Goal: Task Accomplishment & Management: Complete application form

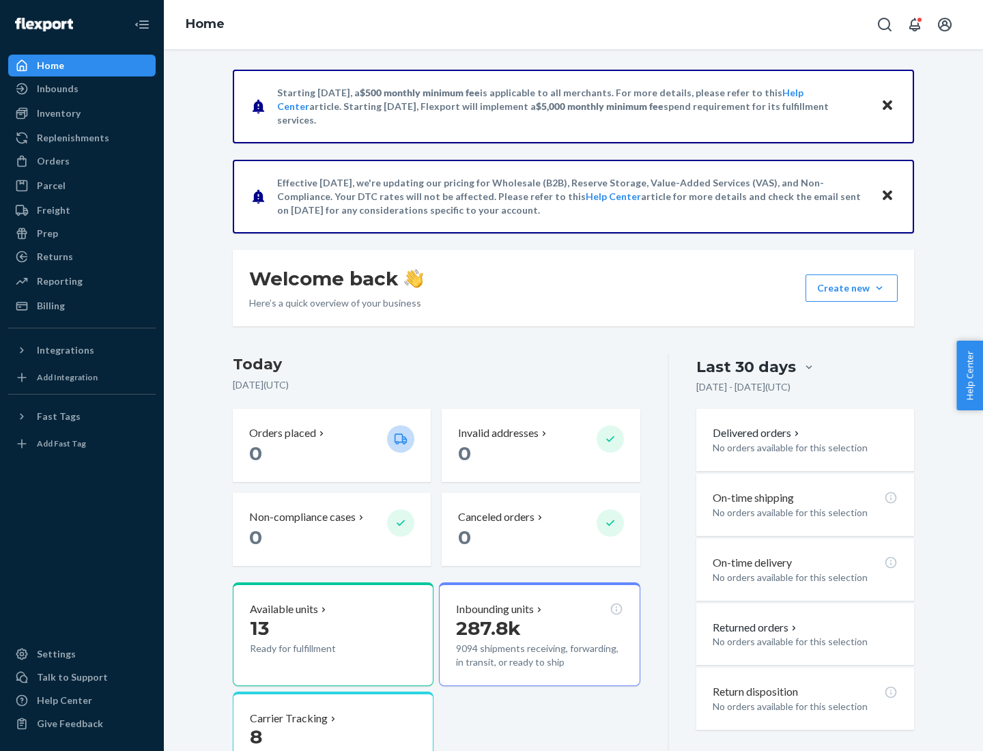
click at [880, 288] on button "Create new Create new inbound Create new order Create new product" at bounding box center [852, 288] width 92 height 27
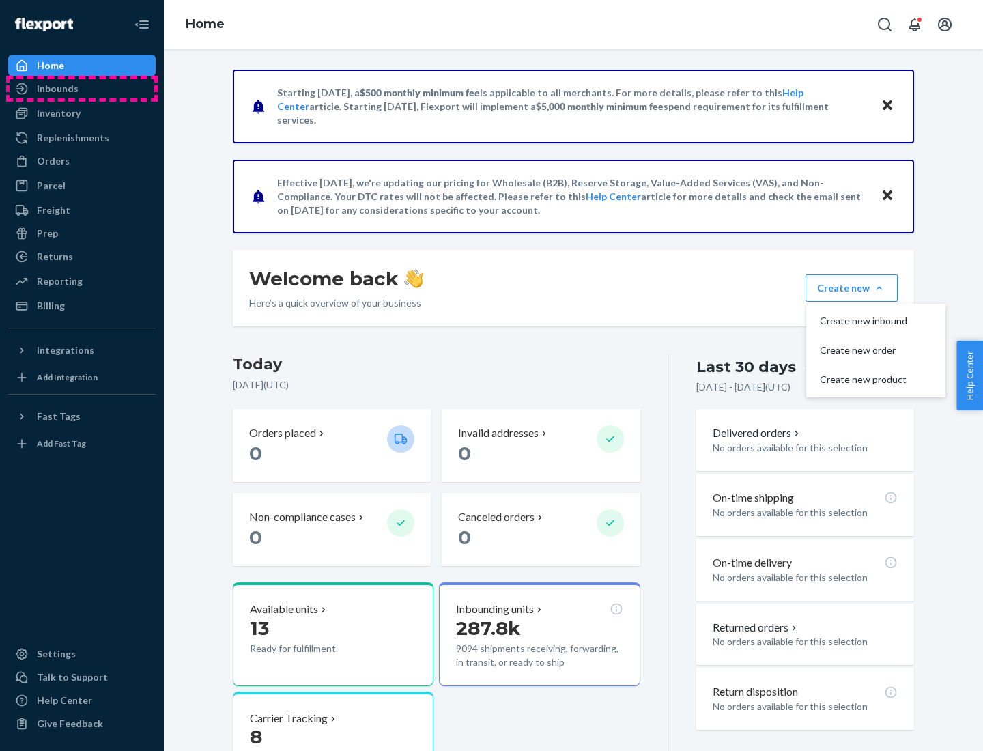
click at [82, 89] on div "Inbounds" at bounding box center [82, 88] width 145 height 19
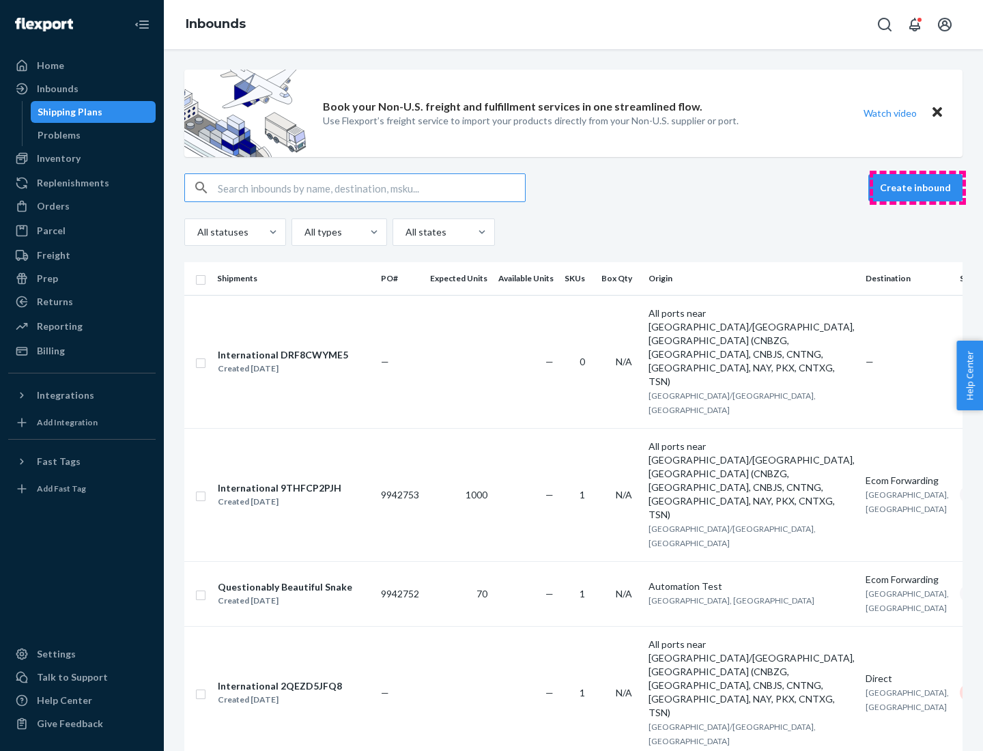
click at [918, 188] on button "Create inbound" at bounding box center [916, 187] width 94 height 27
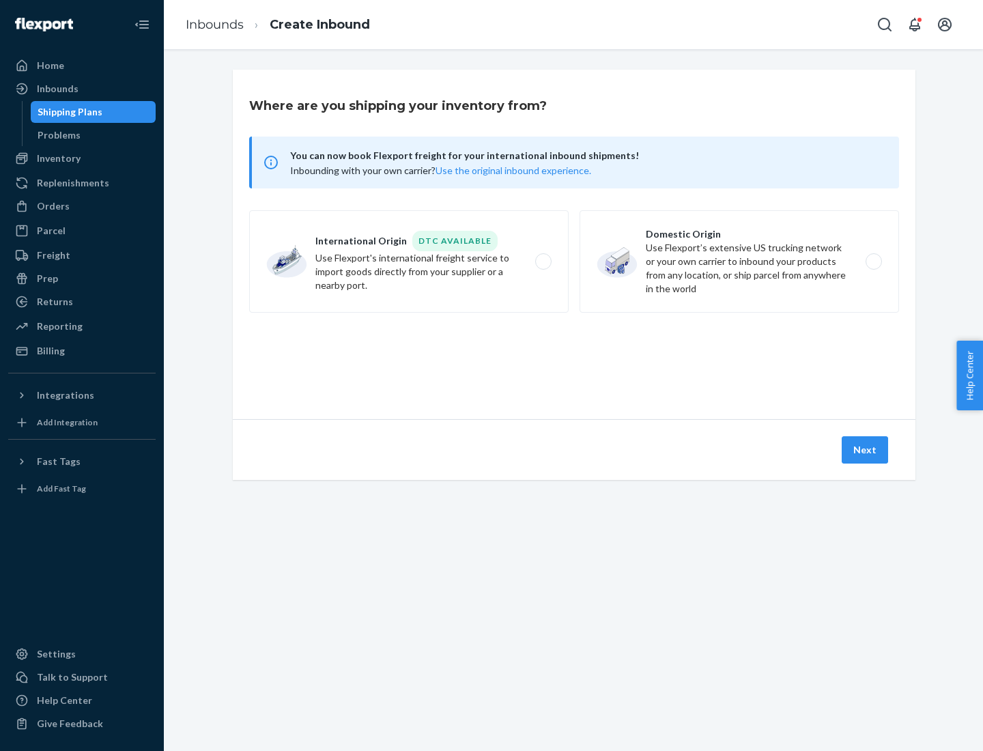
click at [740, 262] on label "Domestic Origin Use Flexport’s extensive US trucking network or your own carrie…" at bounding box center [740, 261] width 320 height 102
click at [873, 262] on input "Domestic Origin Use Flexport’s extensive US trucking network or your own carrie…" at bounding box center [877, 261] width 9 height 9
radio input "true"
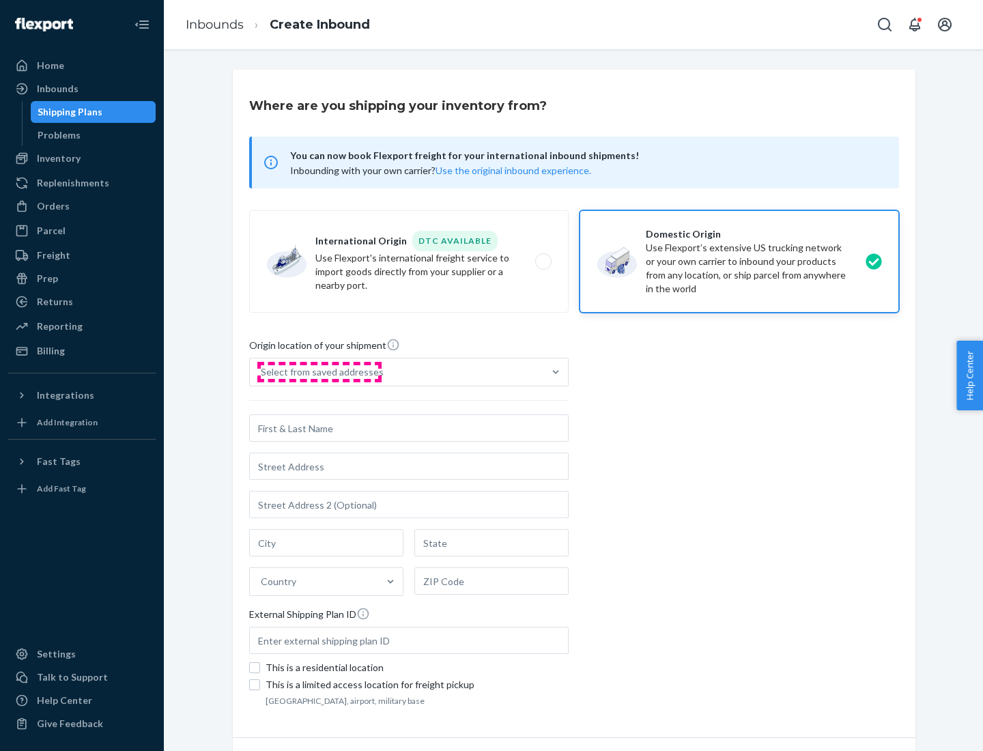
click at [319, 372] on div "Select from saved addresses" at bounding box center [322, 372] width 123 height 14
click at [262, 372] on input "Select from saved addresses" at bounding box center [261, 372] width 1 height 14
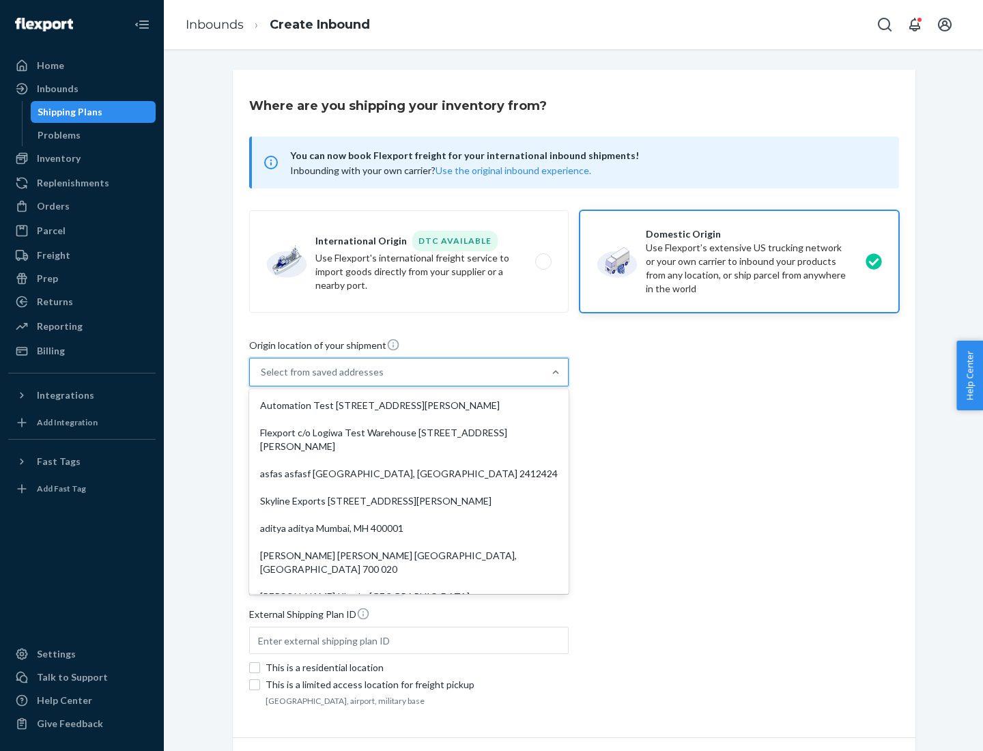
scroll to position [5, 0]
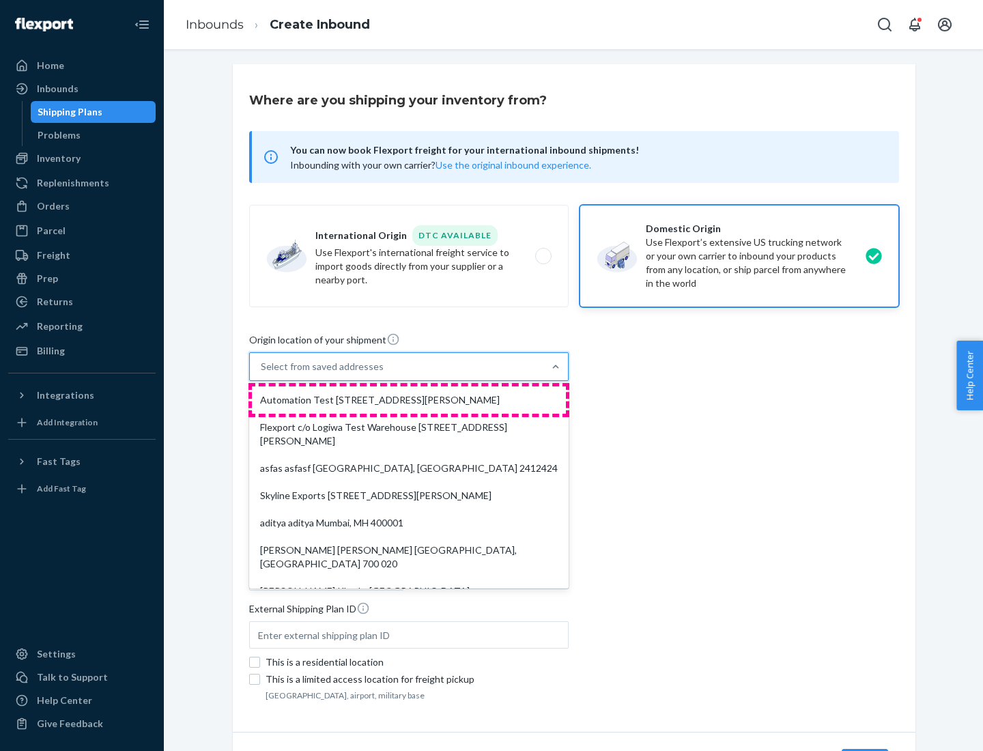
click at [409, 400] on div "Automation Test [STREET_ADDRESS][PERSON_NAME]" at bounding box center [409, 399] width 314 height 27
click at [262, 374] on input "option Automation Test [STREET_ADDRESS][PERSON_NAME]. 9 results available. Use …" at bounding box center [261, 367] width 1 height 14
type input "Automation Test"
type input "9th Floor"
type input "[GEOGRAPHIC_DATA]"
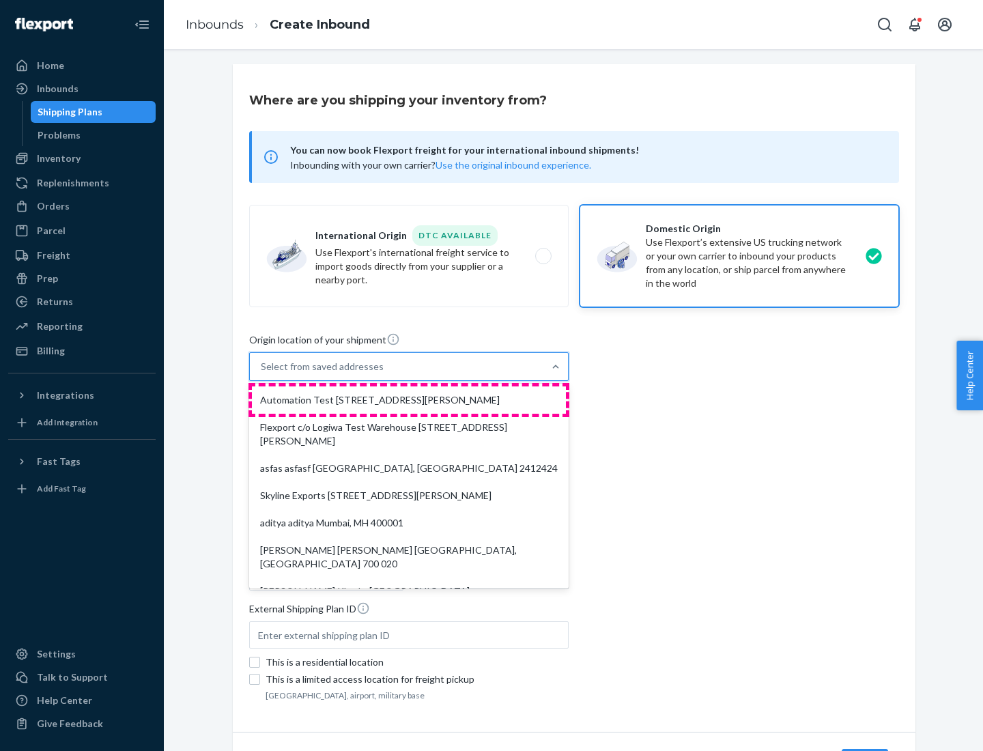
type input "CA"
type input "94104"
type input "[STREET_ADDRESS][PERSON_NAME]"
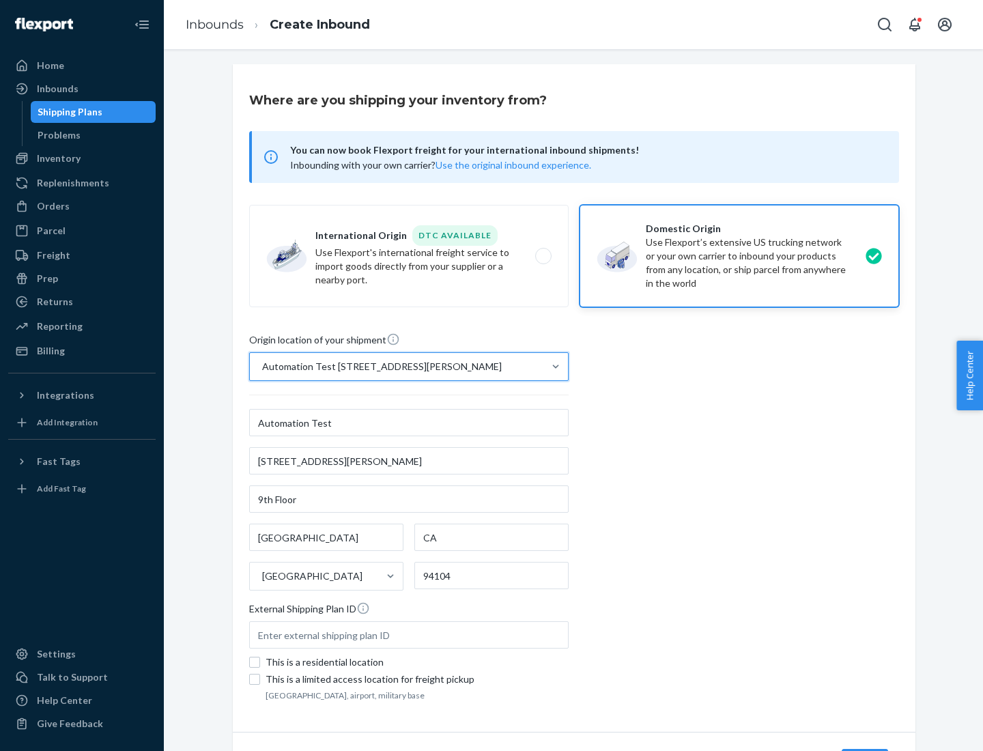
scroll to position [80, 0]
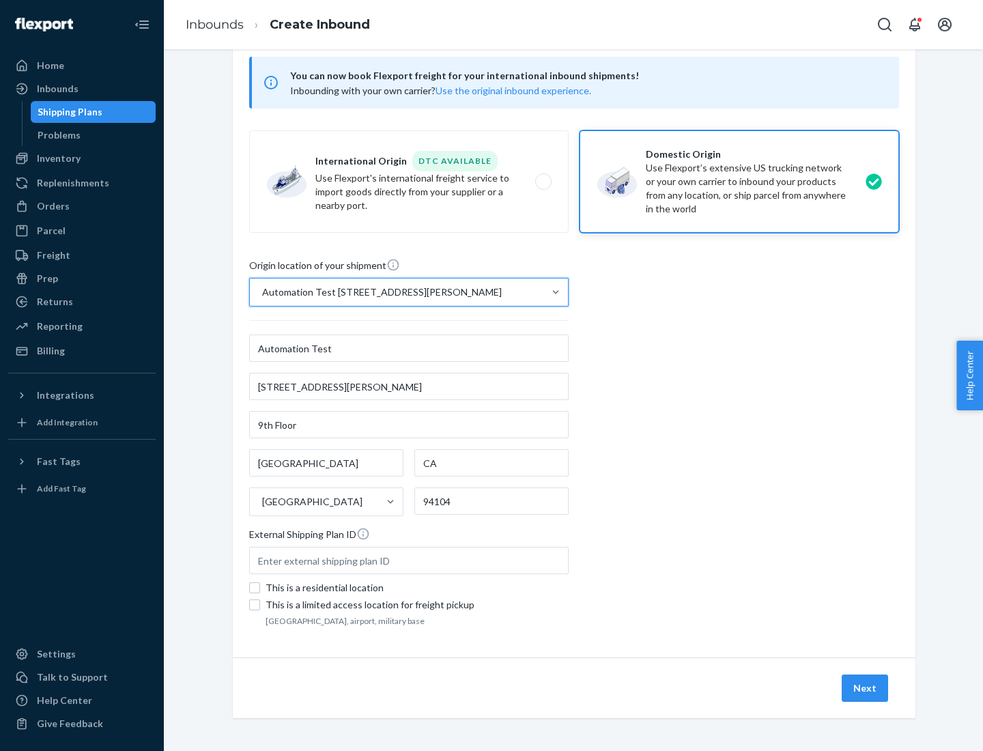
click at [866, 688] on button "Next" at bounding box center [865, 688] width 46 height 27
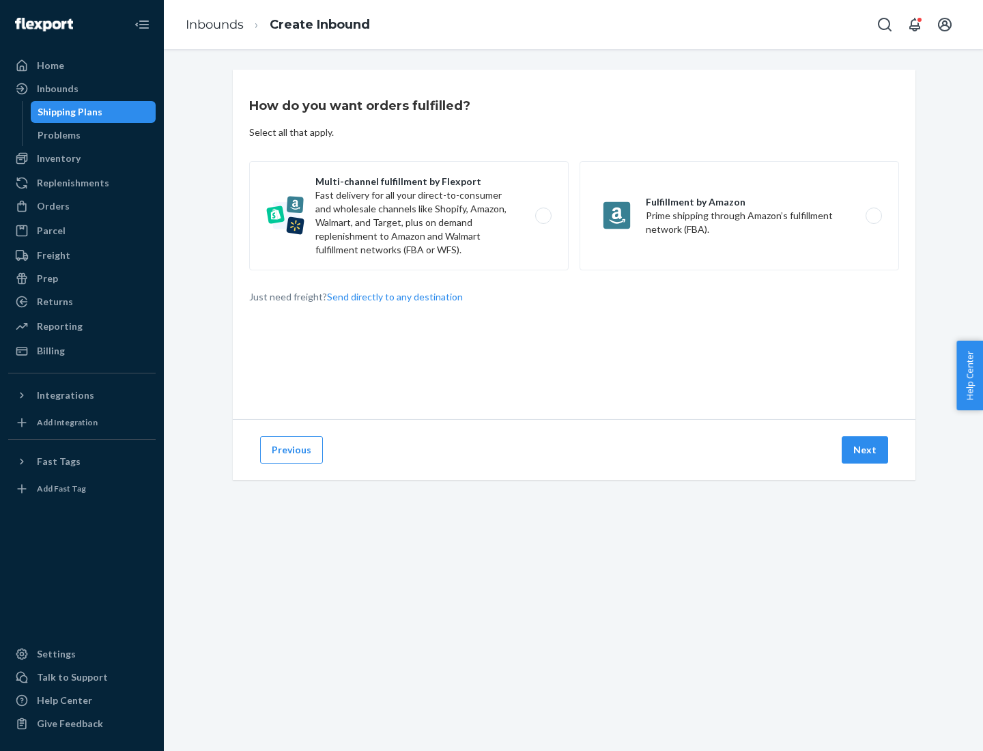
click at [409, 216] on label "Multi-channel fulfillment by Flexport Fast delivery for all your direct-to-cons…" at bounding box center [409, 215] width 320 height 109
click at [543, 216] on input "Multi-channel fulfillment by Flexport Fast delivery for all your direct-to-cons…" at bounding box center [547, 216] width 9 height 9
radio input "true"
click at [866, 450] on button "Next" at bounding box center [865, 449] width 46 height 27
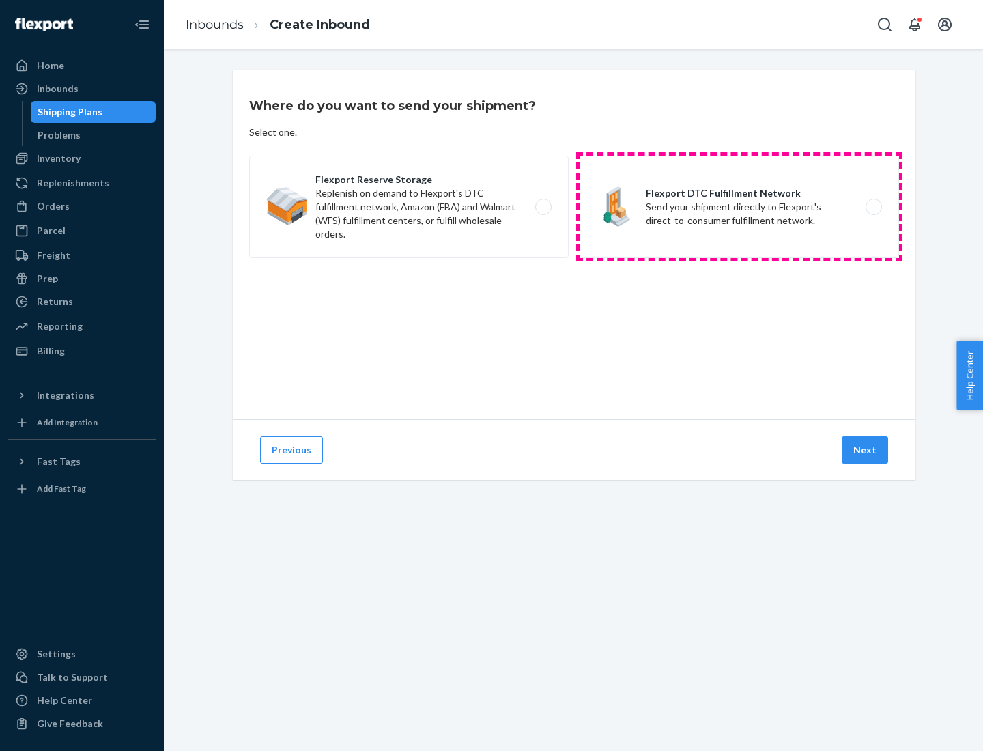
click at [740, 207] on label "Flexport DTC Fulfillment Network Send your shipment directly to Flexport's dire…" at bounding box center [740, 207] width 320 height 102
click at [873, 207] on input "Flexport DTC Fulfillment Network Send your shipment directly to Flexport's dire…" at bounding box center [877, 207] width 9 height 9
radio input "true"
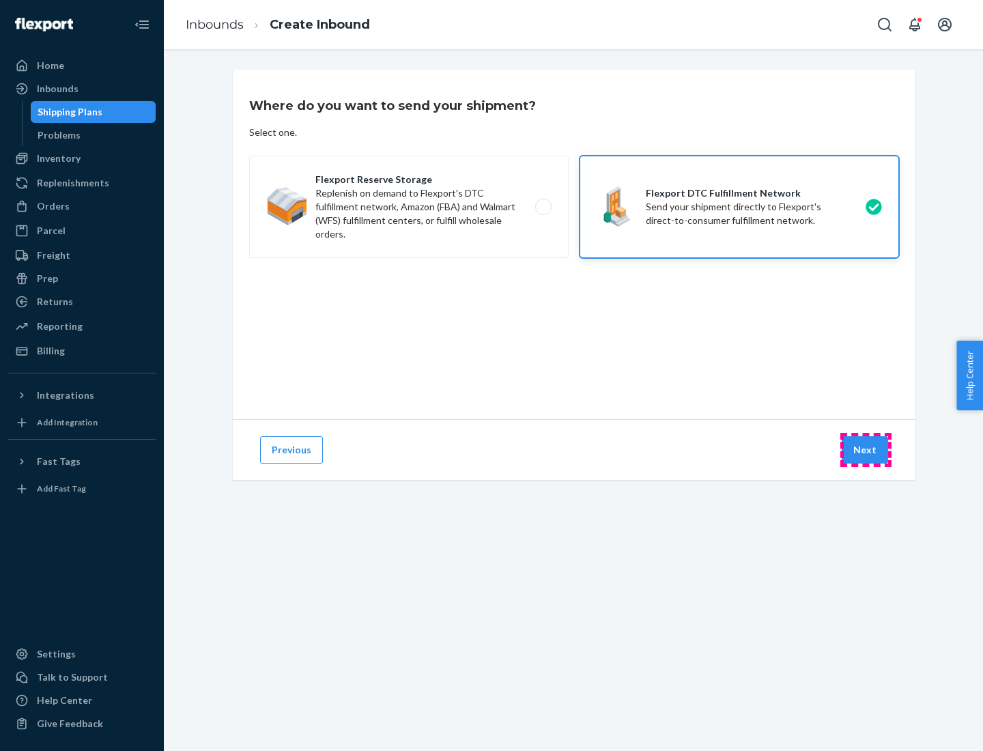
click at [866, 450] on button "Next" at bounding box center [865, 449] width 46 height 27
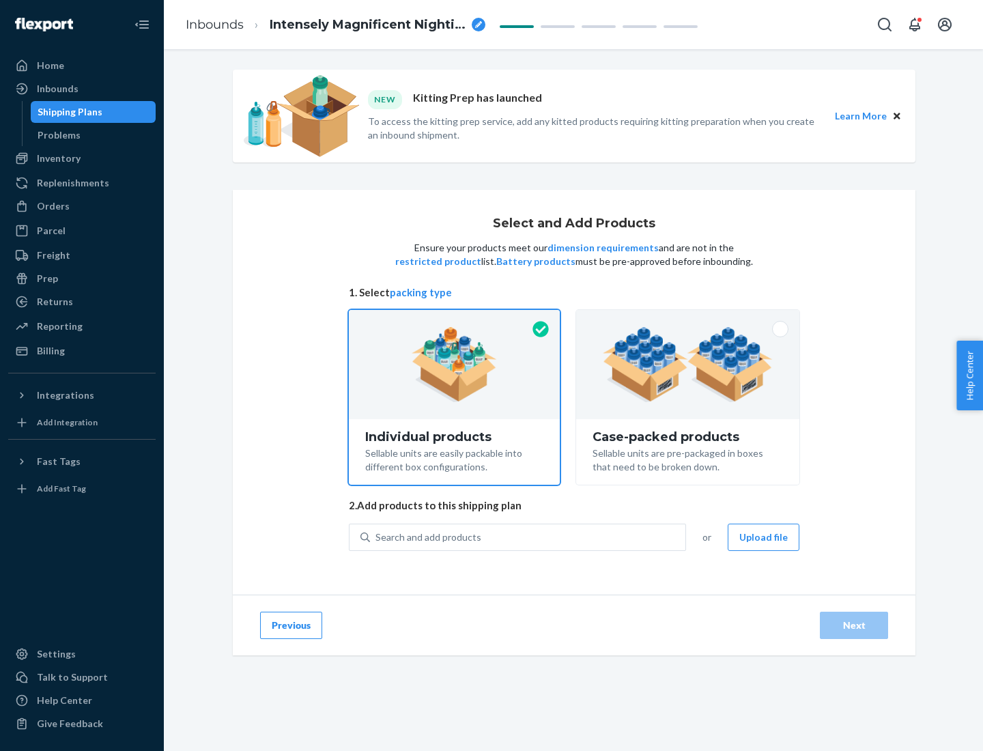
click at [688, 365] on img at bounding box center [688, 364] width 170 height 75
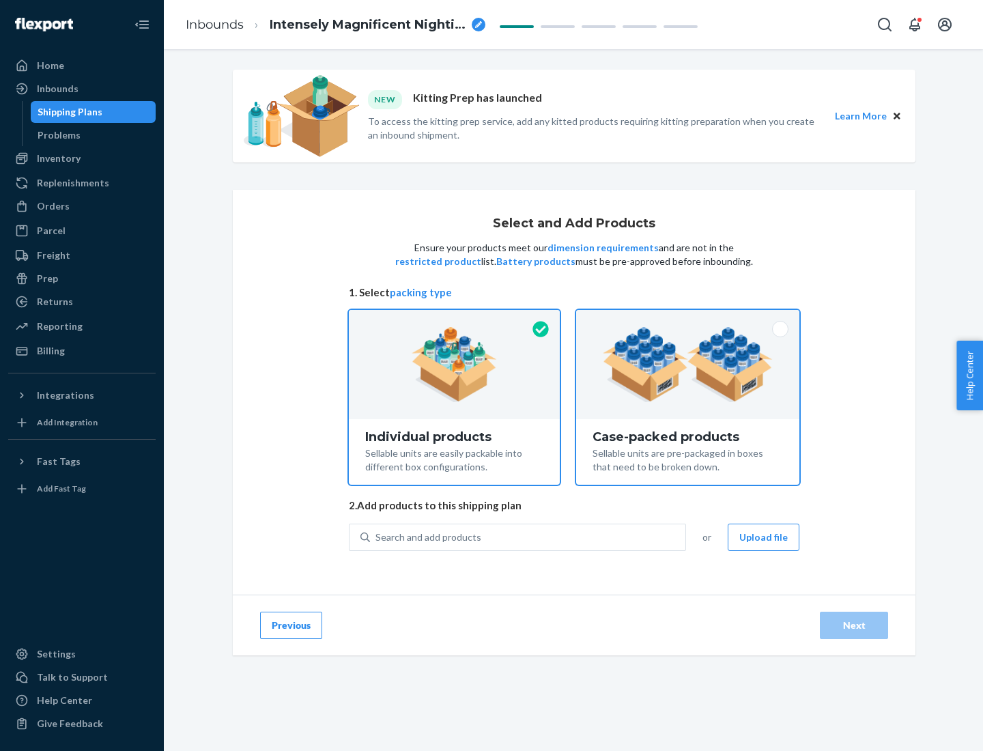
click at [688, 319] on input "Case-packed products Sellable units are pre-packaged in boxes that need to be b…" at bounding box center [688, 314] width 9 height 9
radio input "true"
radio input "false"
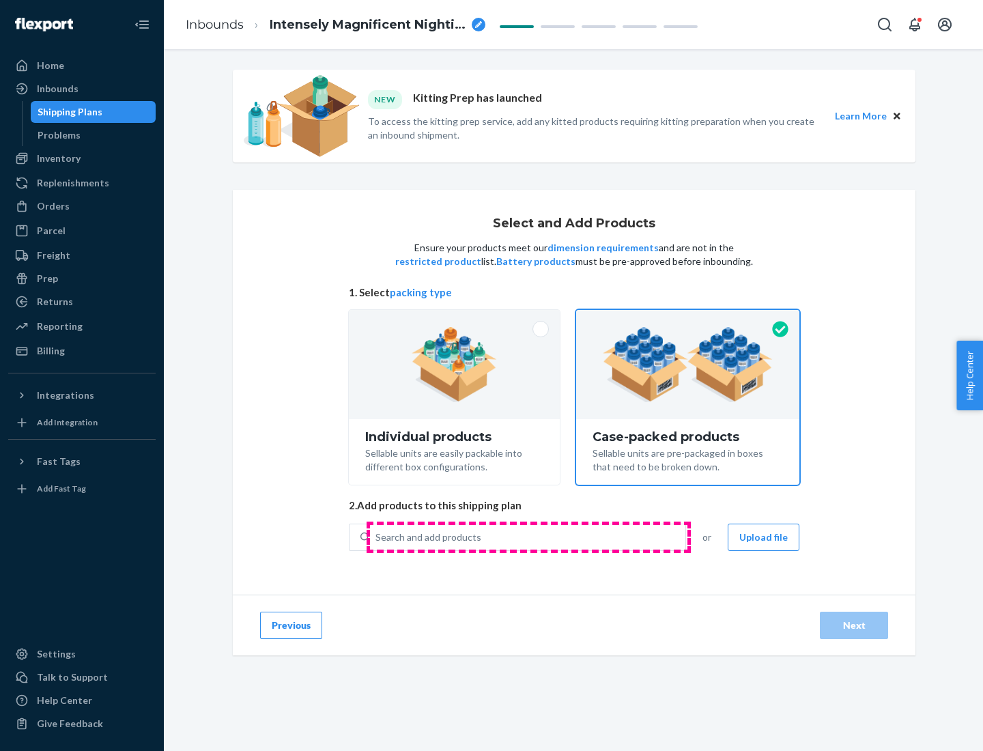
click at [529, 537] on div "Search and add products" at bounding box center [527, 537] width 315 height 25
click at [377, 537] on input "Search and add products" at bounding box center [376, 538] width 1 height 14
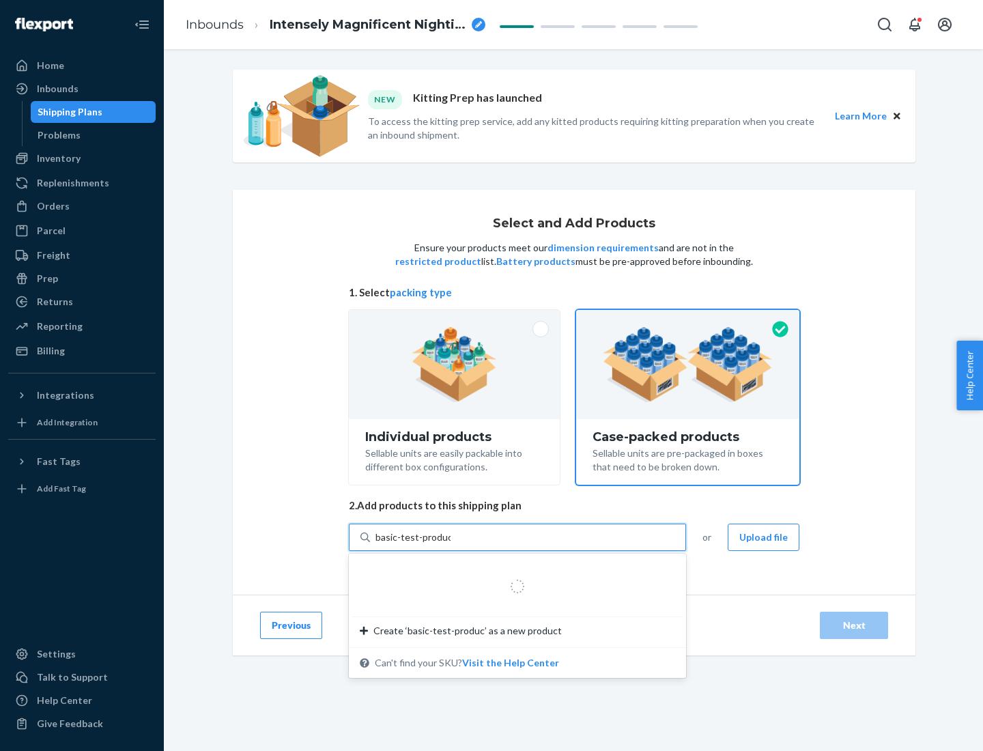
type input "basic-test-product-1"
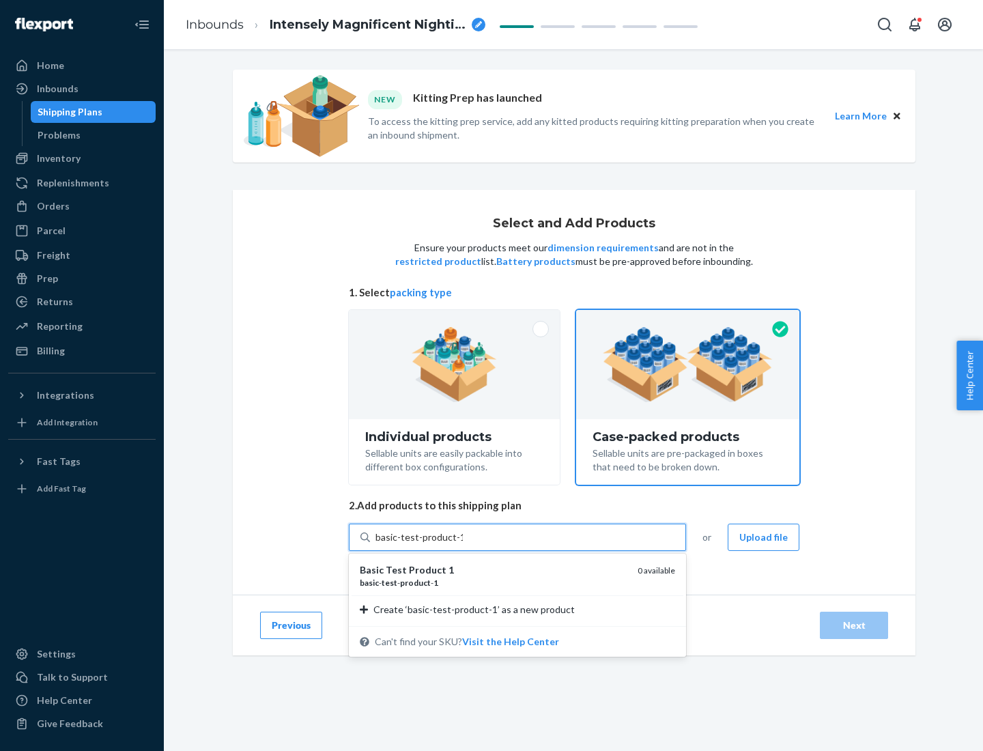
click at [494, 582] on div "basic - test - product - 1" at bounding box center [493, 583] width 267 height 12
click at [463, 544] on input "basic-test-product-1" at bounding box center [419, 538] width 87 height 14
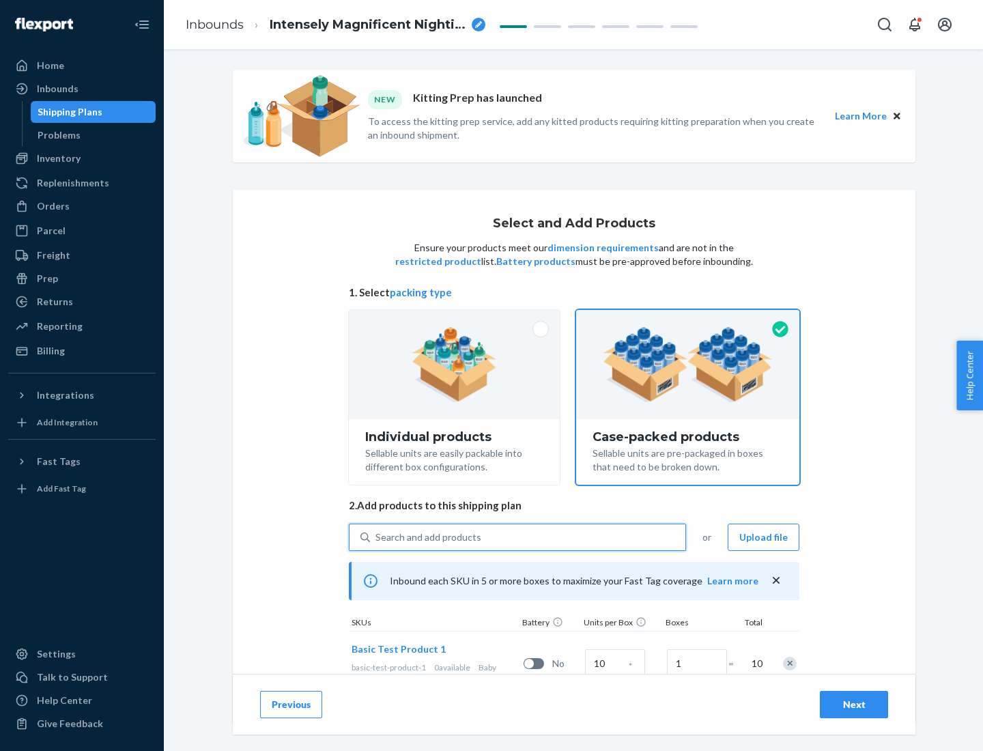
scroll to position [49, 0]
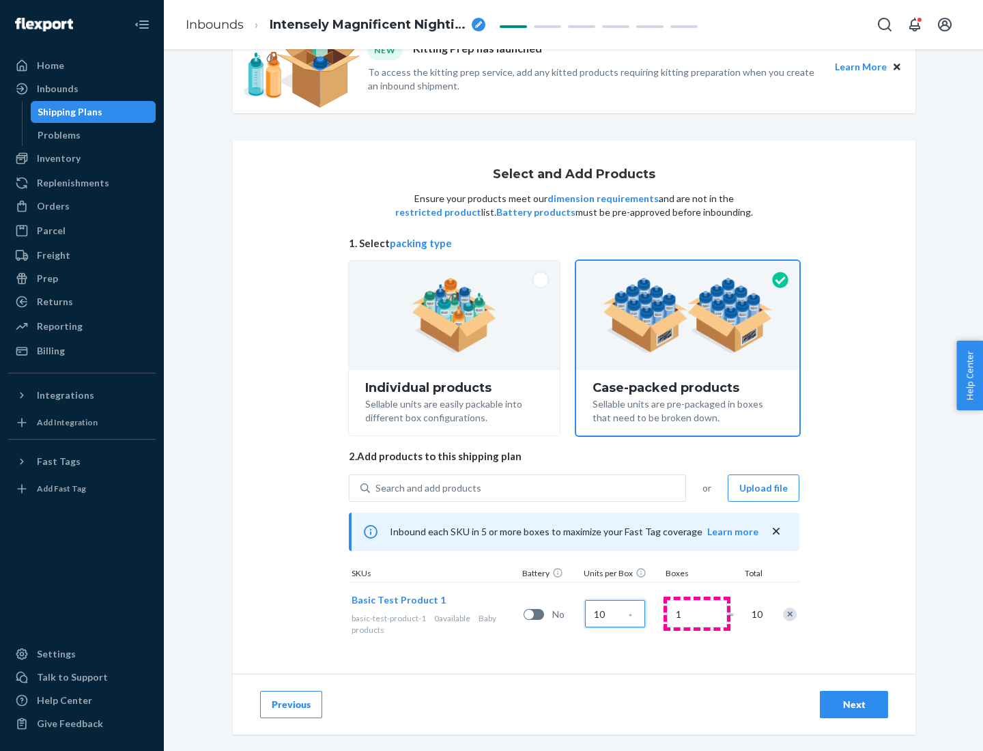
type input "10"
type input "7"
click at [854, 705] on div "Next" at bounding box center [854, 705] width 45 height 14
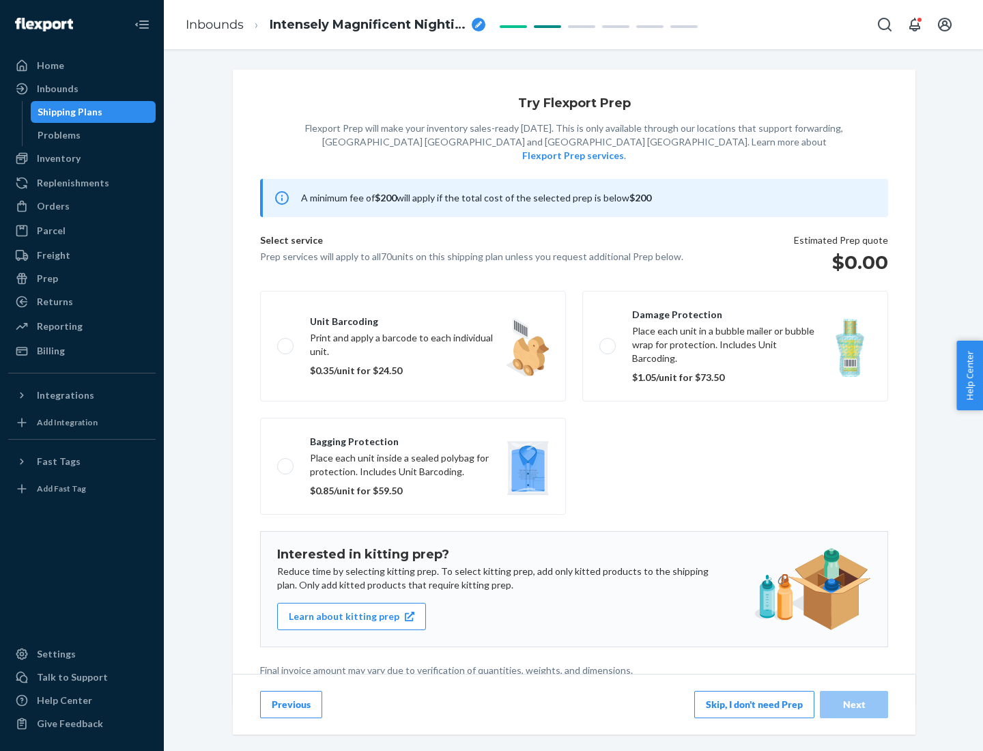
scroll to position [3, 0]
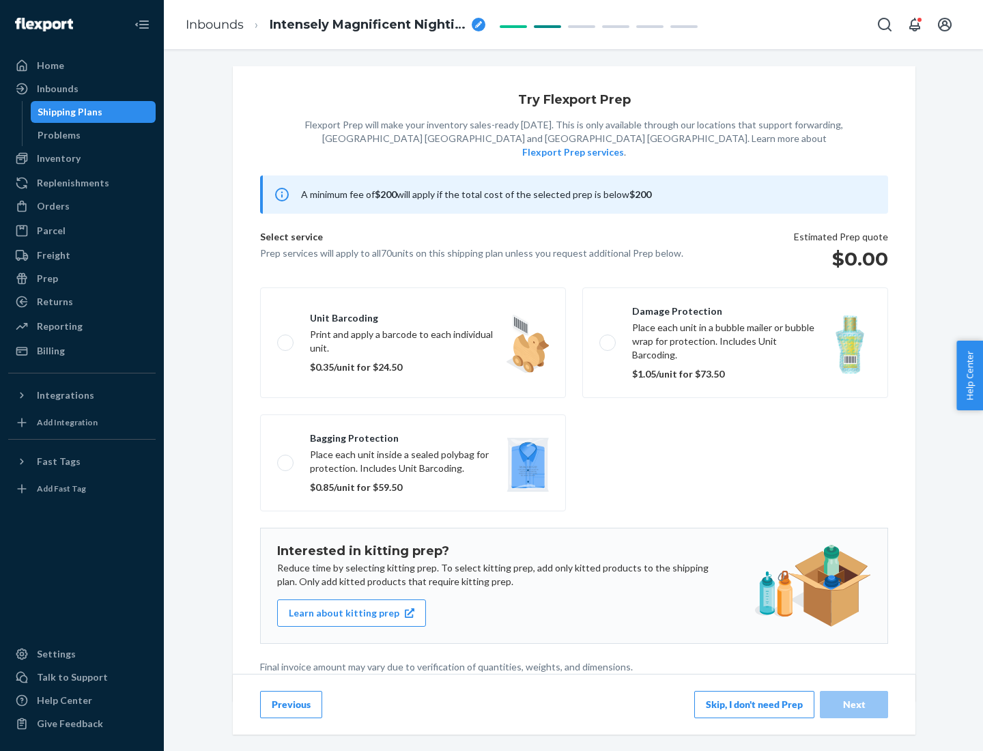
click at [413, 435] on label "Bagging protection Place each unit inside a sealed polybag for protection. Incl…" at bounding box center [413, 462] width 306 height 97
click at [286, 458] on input "Bagging protection Place each unit inside a sealed polybag for protection. Incl…" at bounding box center [281, 462] width 9 height 9
checkbox input "true"
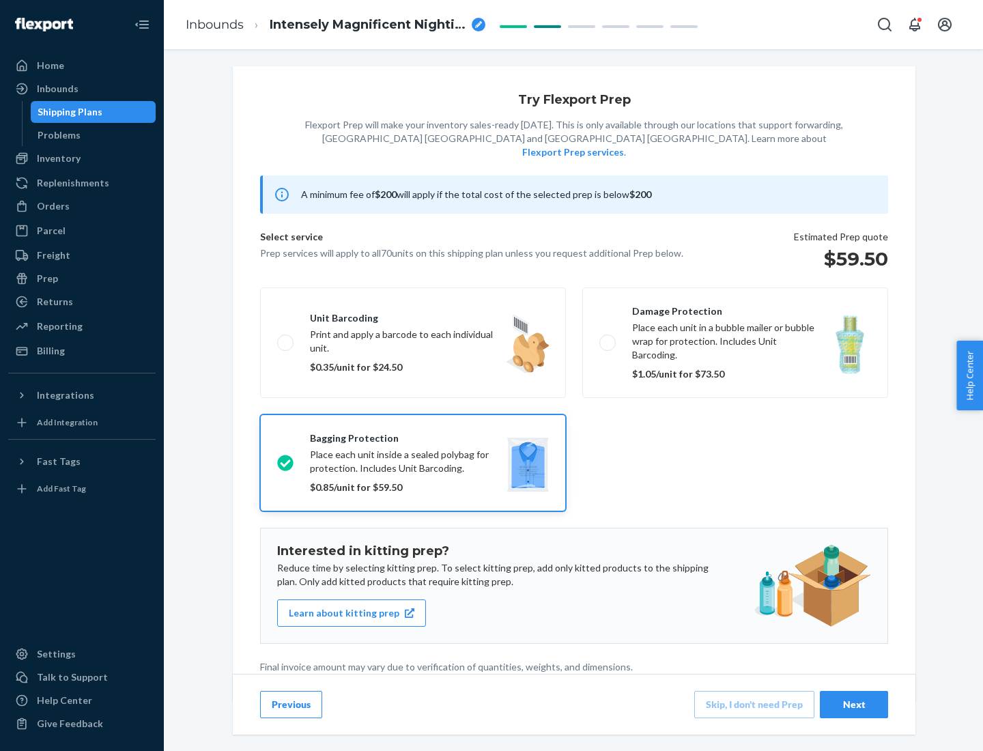
click at [854, 704] on div "Next" at bounding box center [854, 705] width 45 height 14
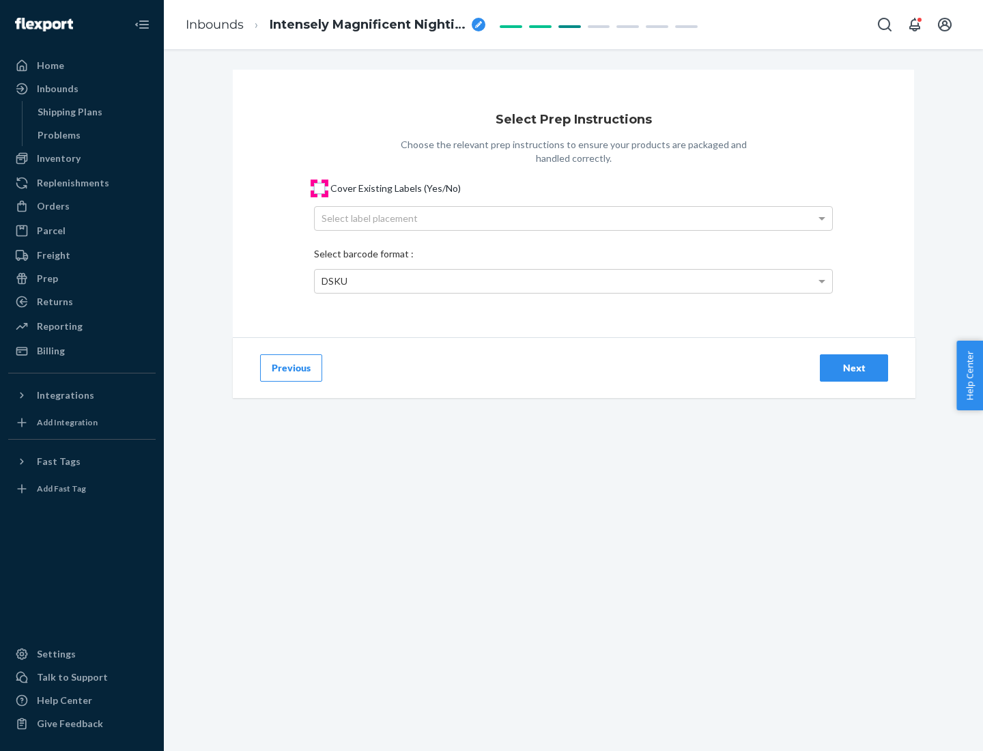
click at [320, 188] on input "Cover Existing Labels (Yes/No)" at bounding box center [319, 188] width 11 height 11
checkbox input "true"
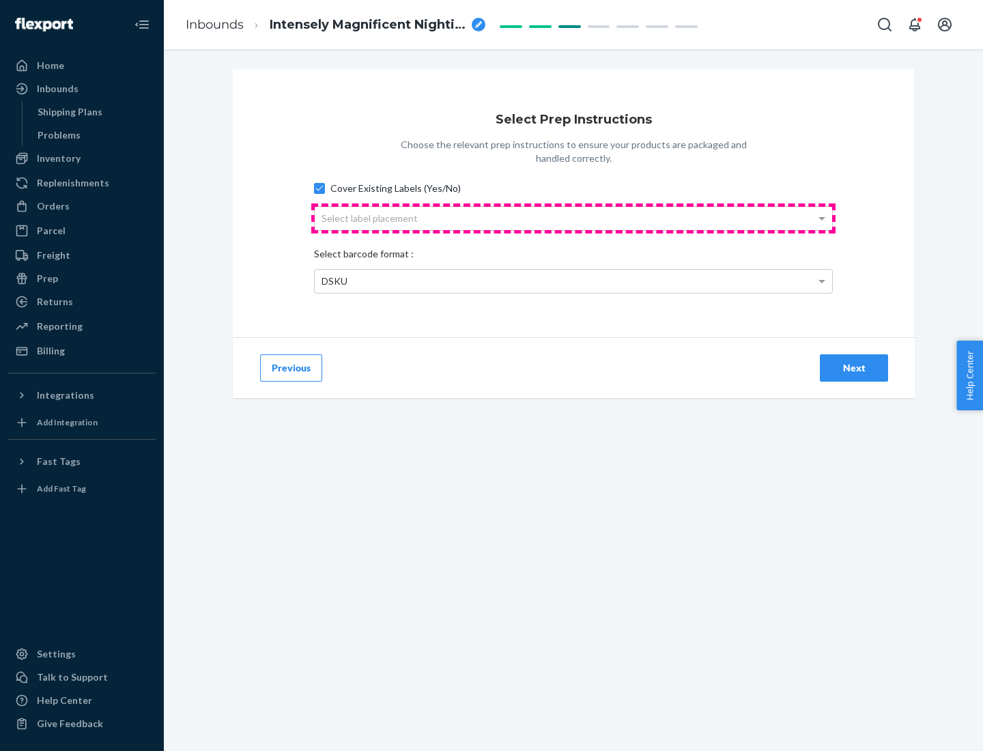
click at [574, 218] on div "Select label placement" at bounding box center [574, 218] width 518 height 23
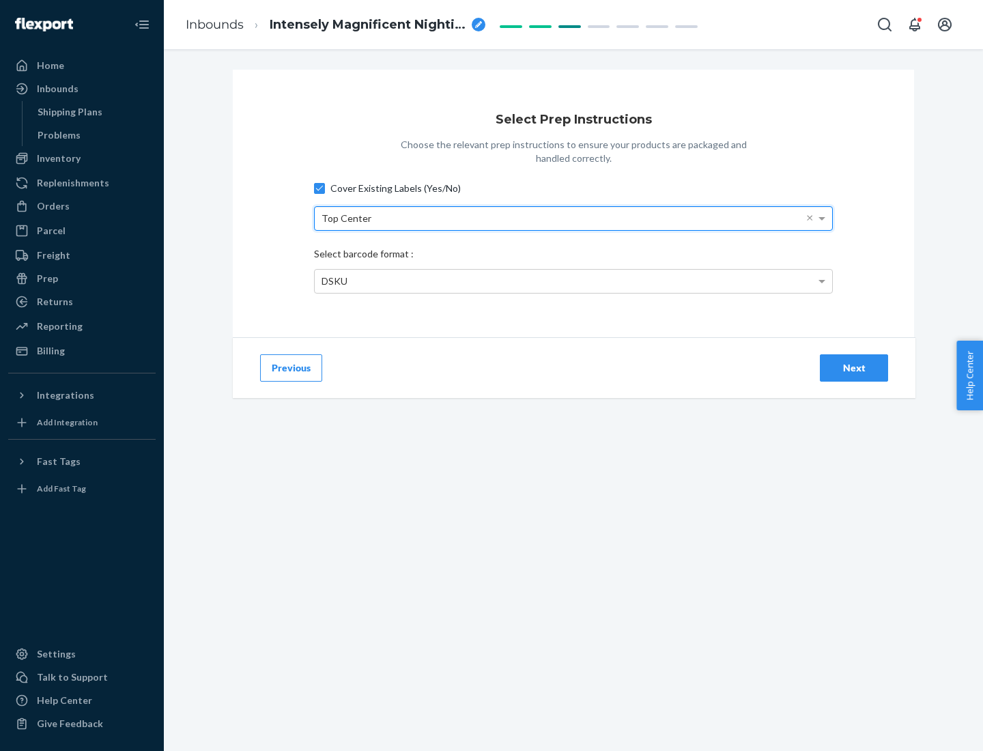
click at [574, 281] on div "DSKU" at bounding box center [574, 281] width 518 height 23
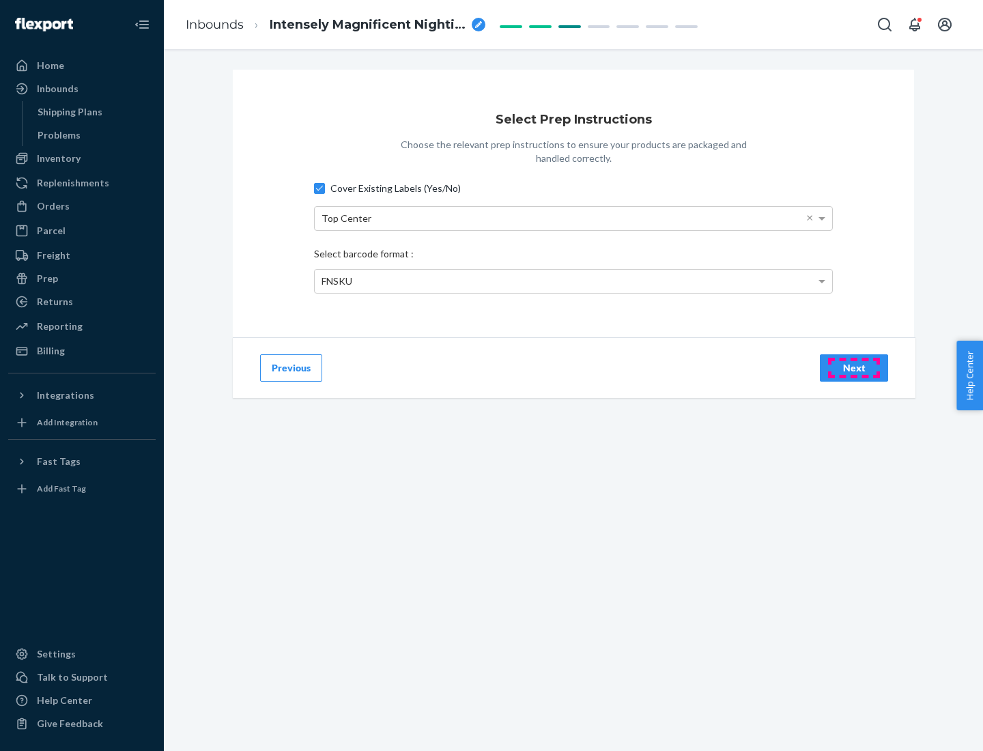
click at [854, 367] on div "Next" at bounding box center [854, 368] width 45 height 14
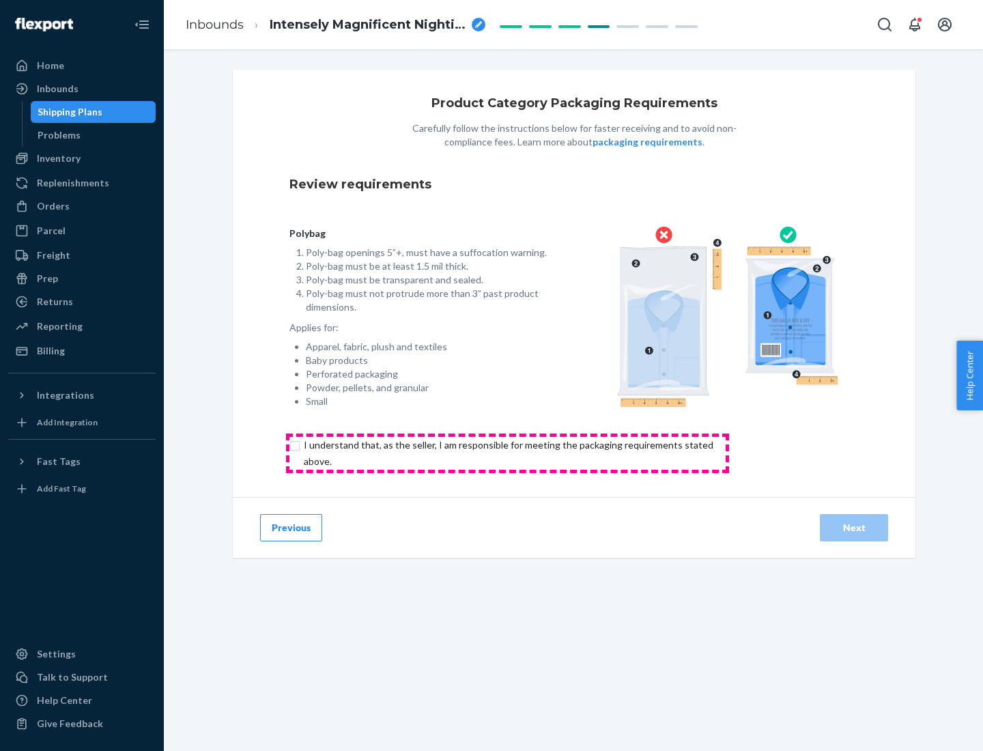
click at [507, 453] on input "checkbox" at bounding box center [517, 453] width 454 height 33
checkbox input "true"
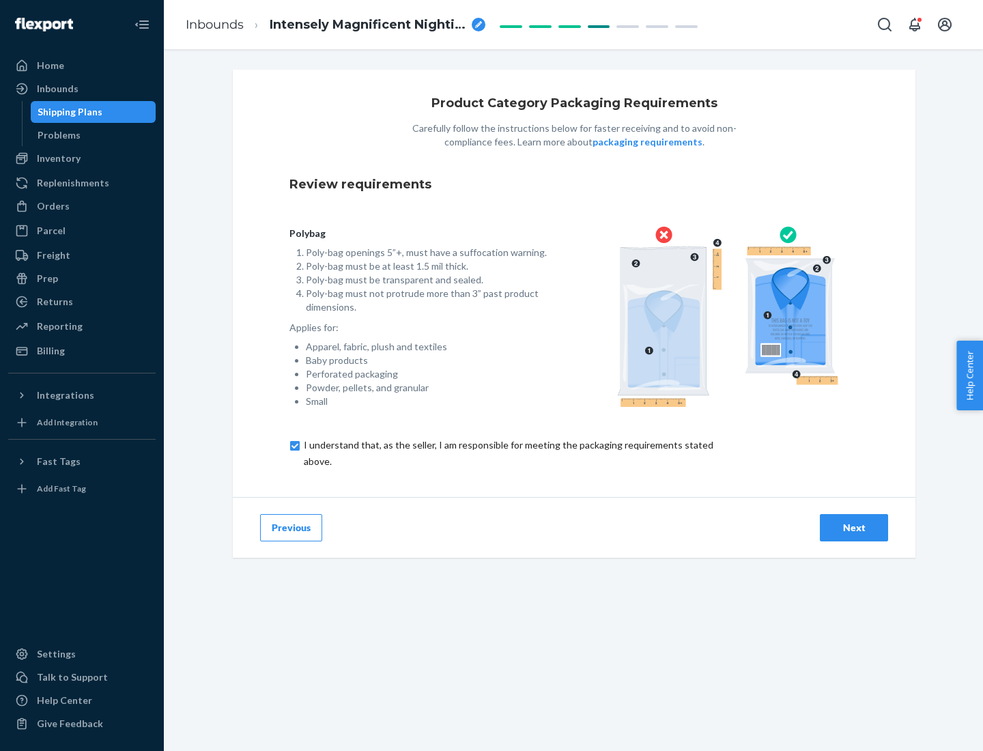
click at [854, 527] on div "Next" at bounding box center [854, 528] width 45 height 14
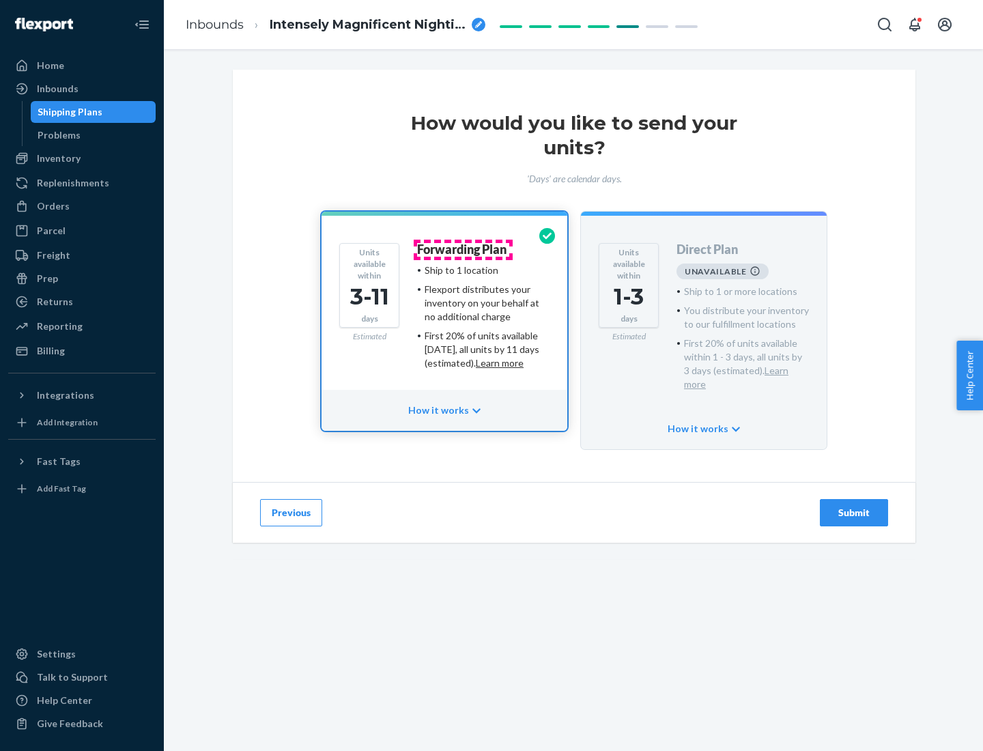
click at [463, 249] on h4 "Forwarding Plan" at bounding box center [461, 250] width 89 height 14
click at [854, 506] on div "Submit" at bounding box center [854, 513] width 45 height 14
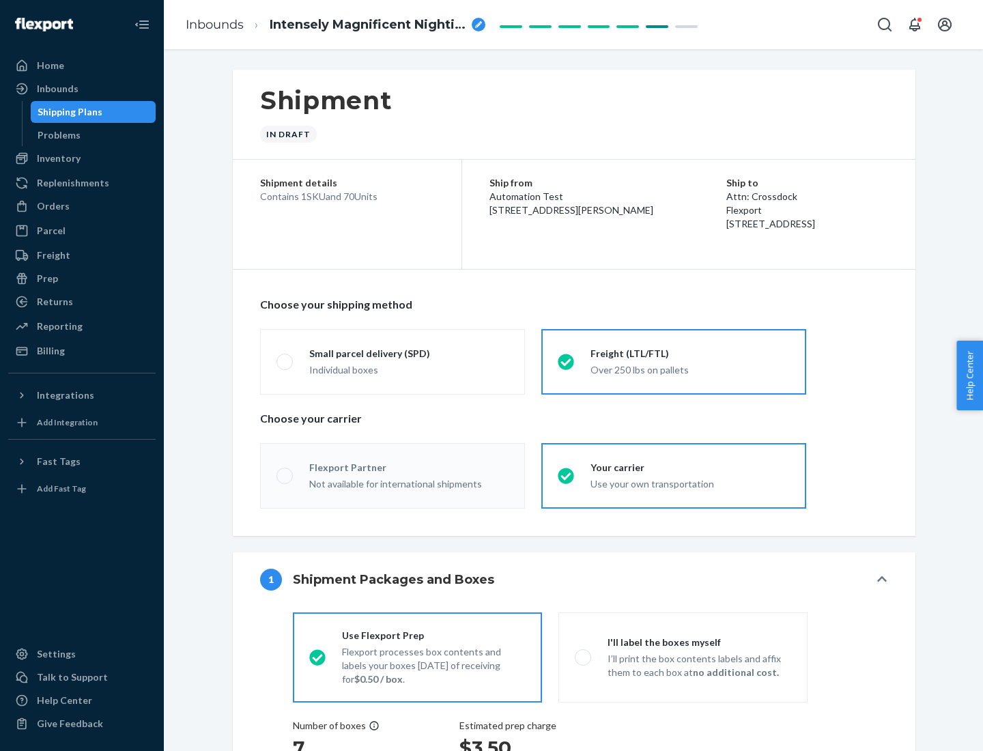
radio input "true"
radio input "false"
radio input "true"
radio input "false"
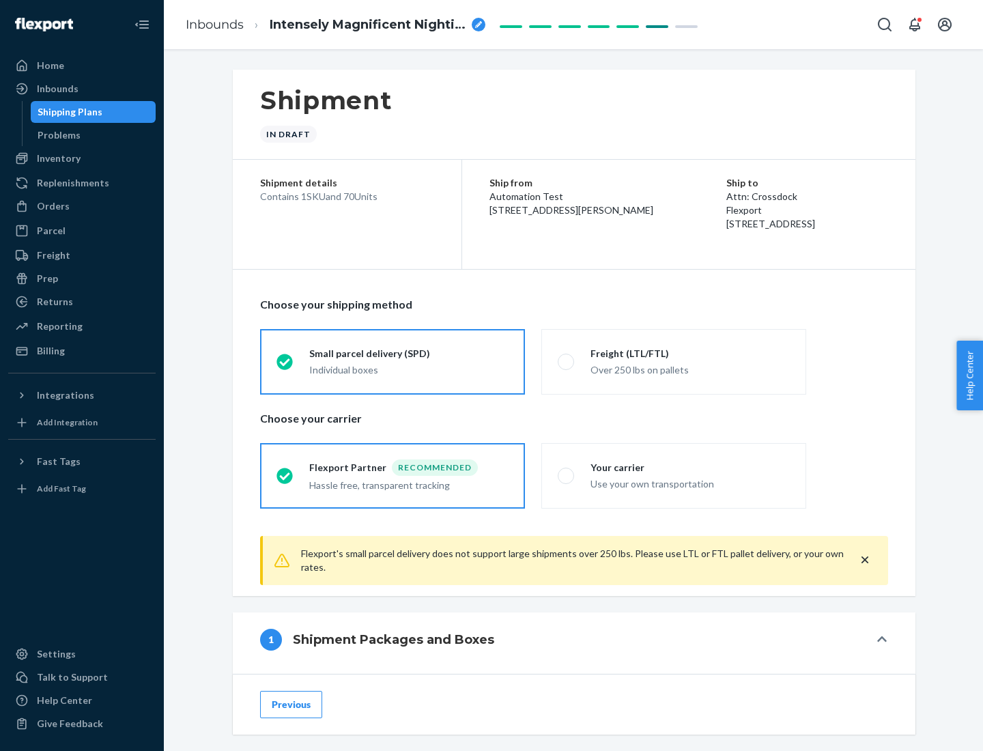
click at [409, 369] on div "Individual boxes" at bounding box center [408, 370] width 199 height 14
click at [285, 366] on input "Small parcel delivery (SPD) Individual boxes" at bounding box center [281, 361] width 9 height 9
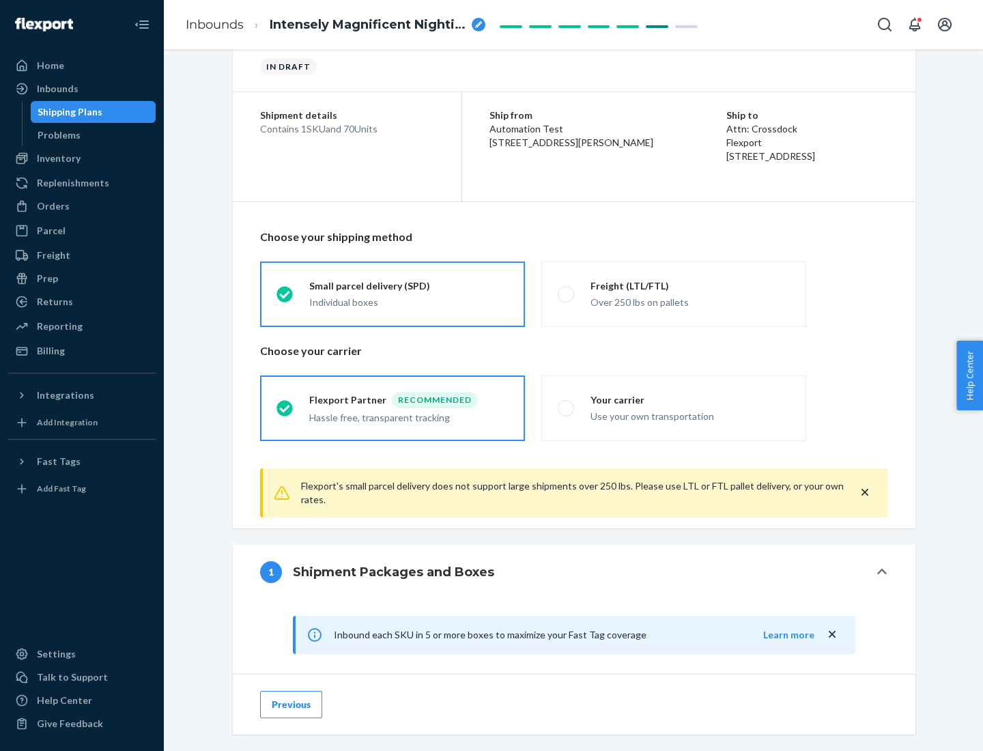
click at [409, 399] on div "Recommended" at bounding box center [435, 400] width 86 height 16
click at [285, 404] on input "Flexport Partner Recommended Hassle free, transparent tracking" at bounding box center [281, 408] width 9 height 9
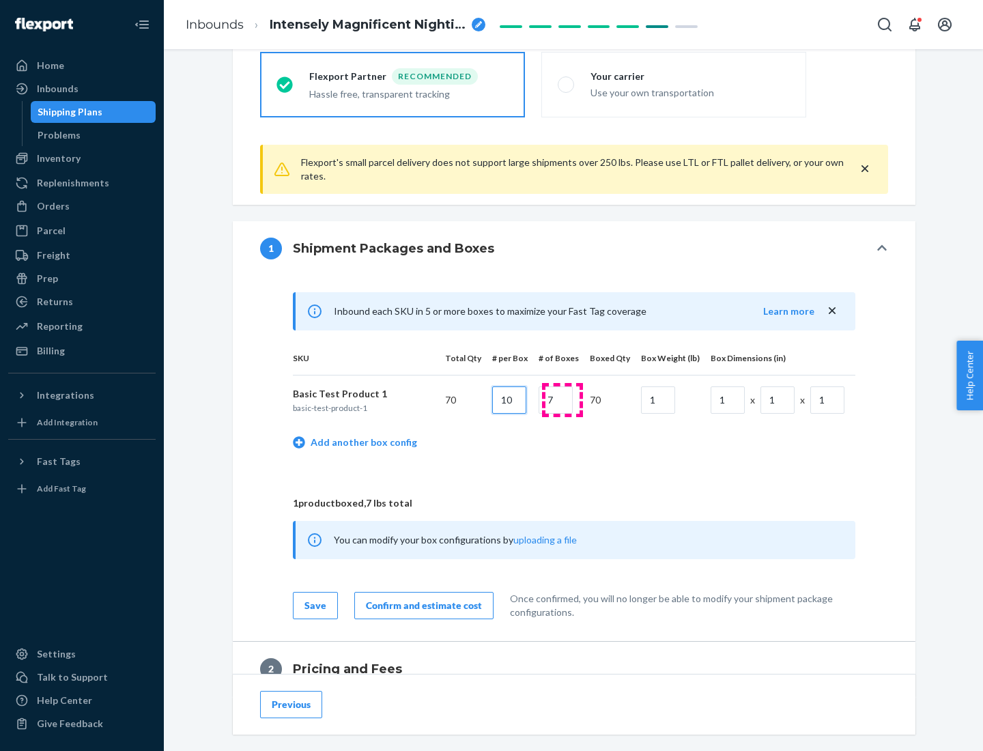
type input "10"
type input "7"
type input "1"
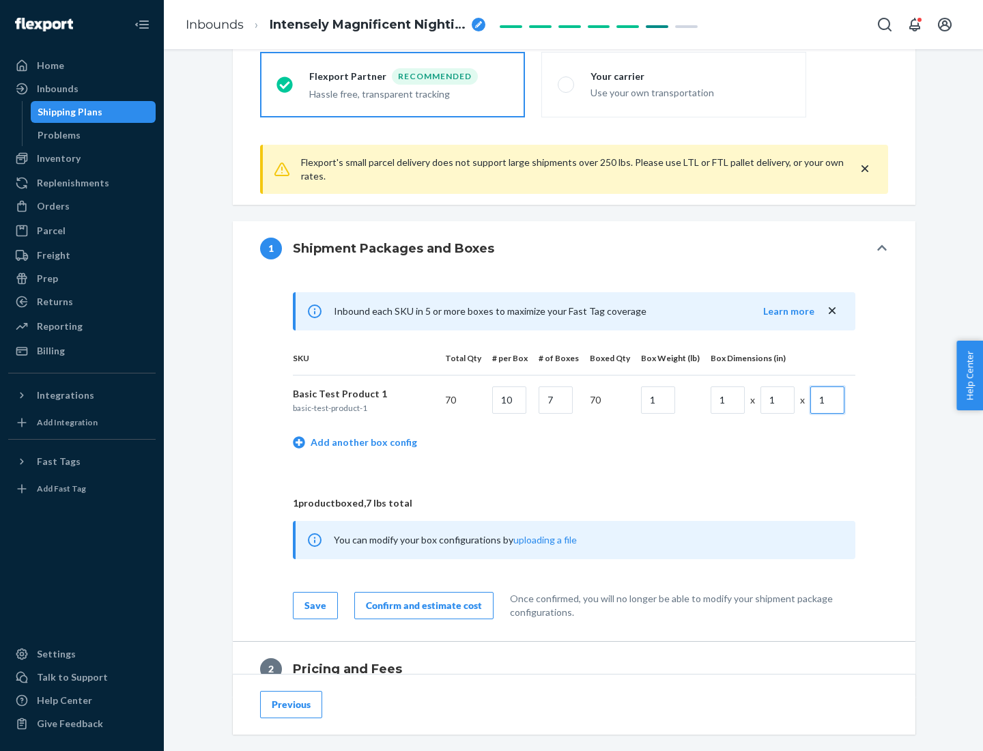
scroll to position [597, 0]
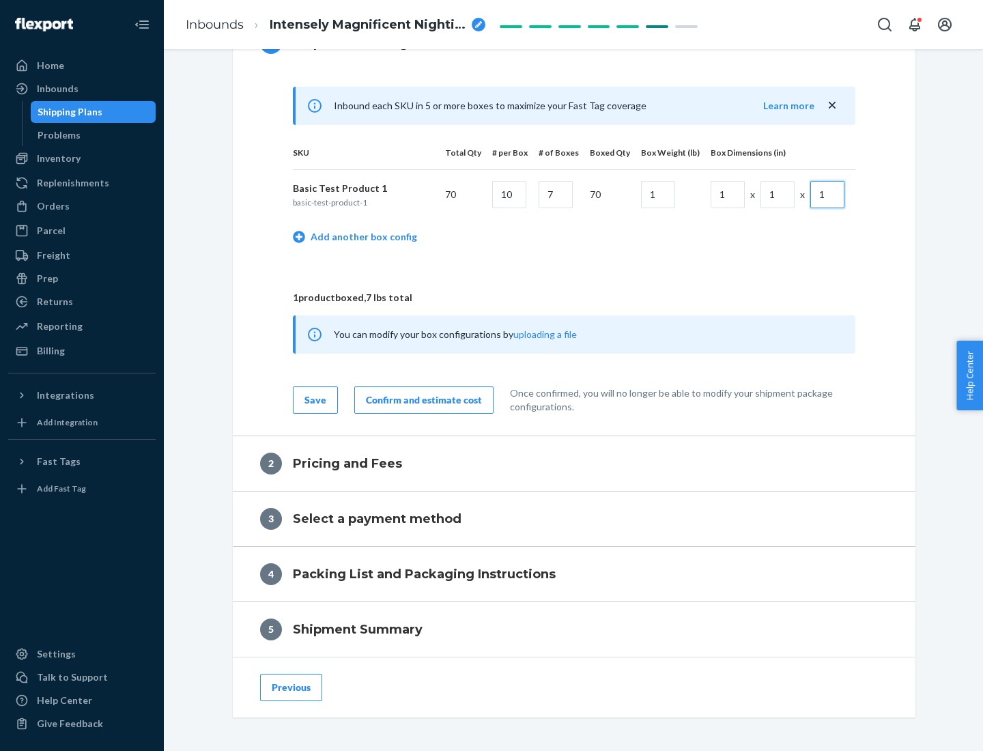
type input "1"
click at [421, 399] on div "Confirm and estimate cost" at bounding box center [424, 400] width 116 height 14
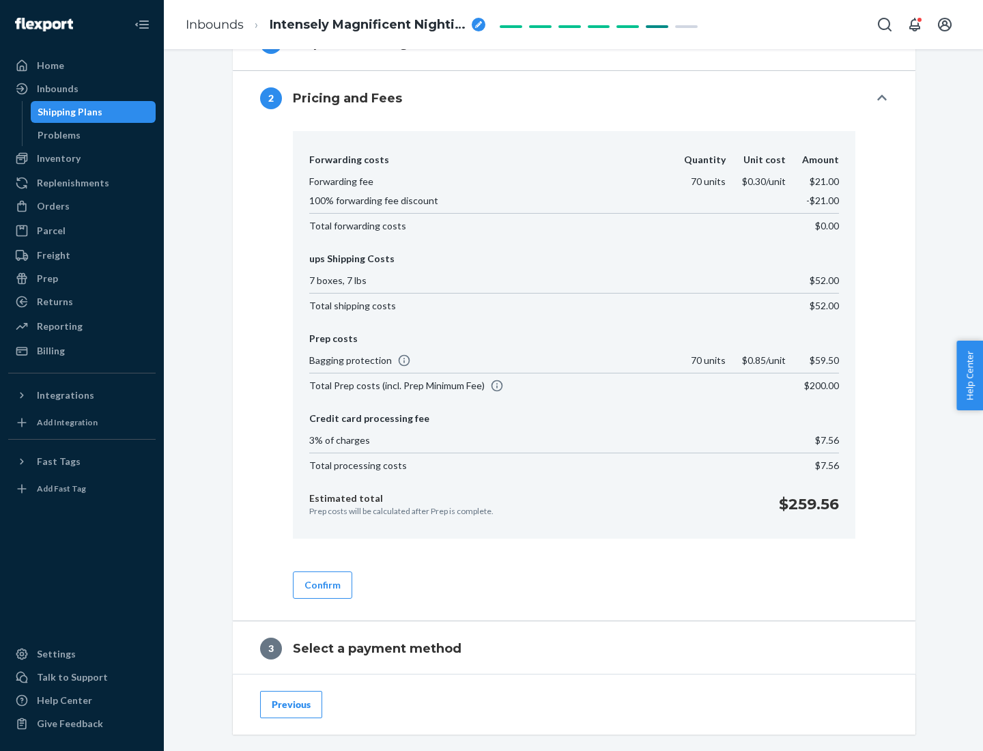
scroll to position [782, 0]
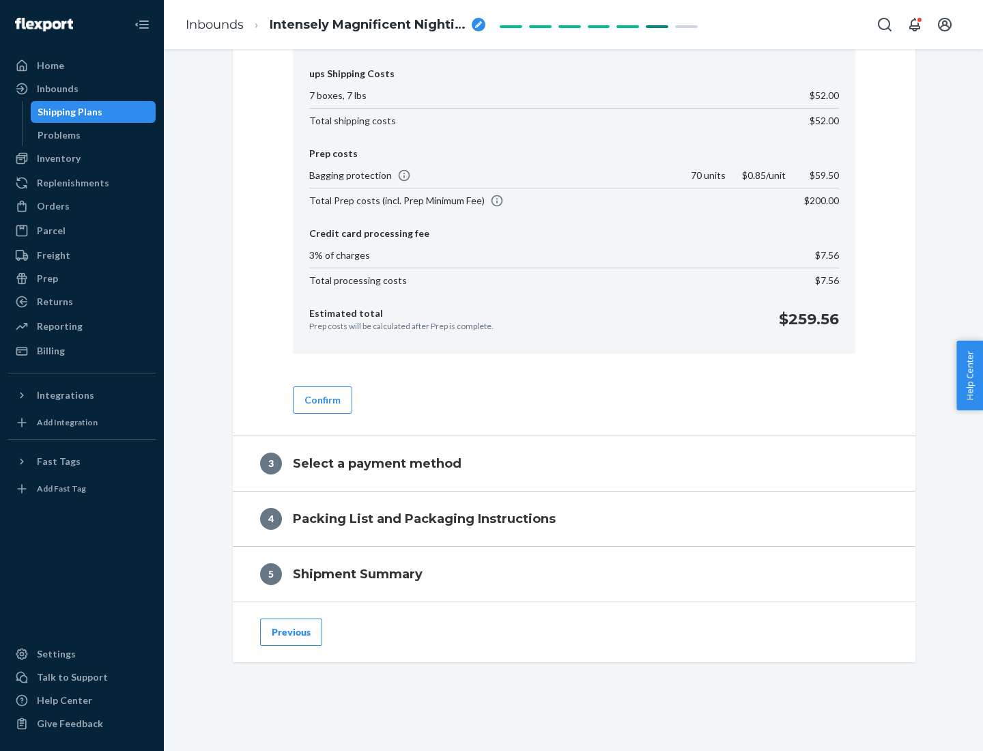
click at [322, 399] on button "Confirm" at bounding box center [322, 399] width 59 height 27
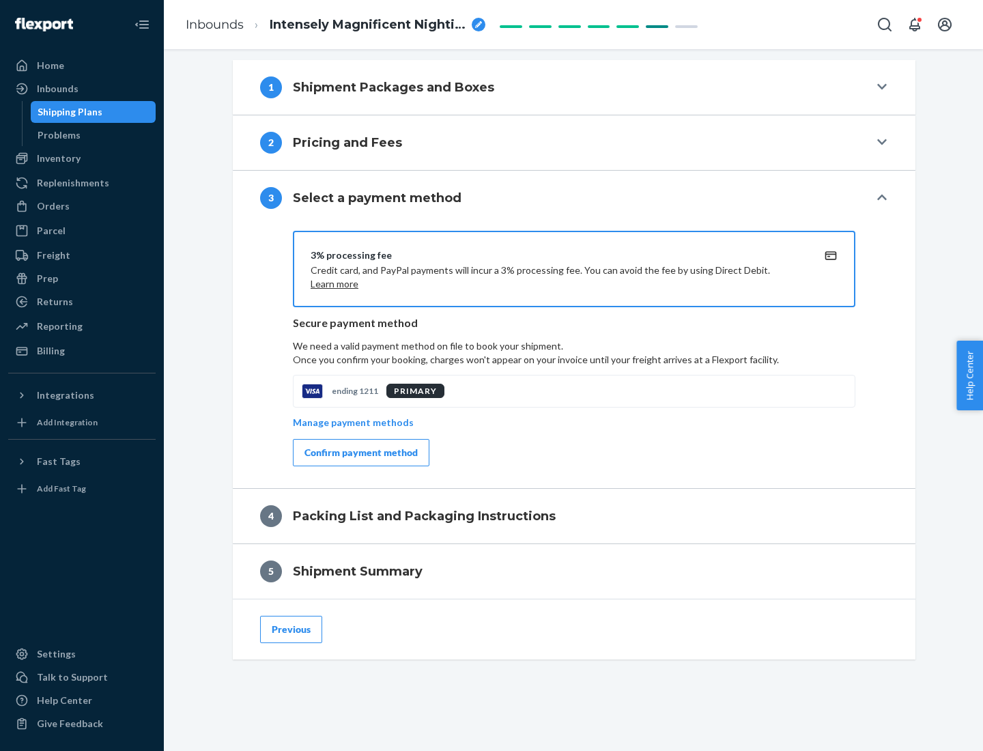
scroll to position [552, 0]
click at [360, 453] on div "Confirm payment method" at bounding box center [361, 453] width 113 height 14
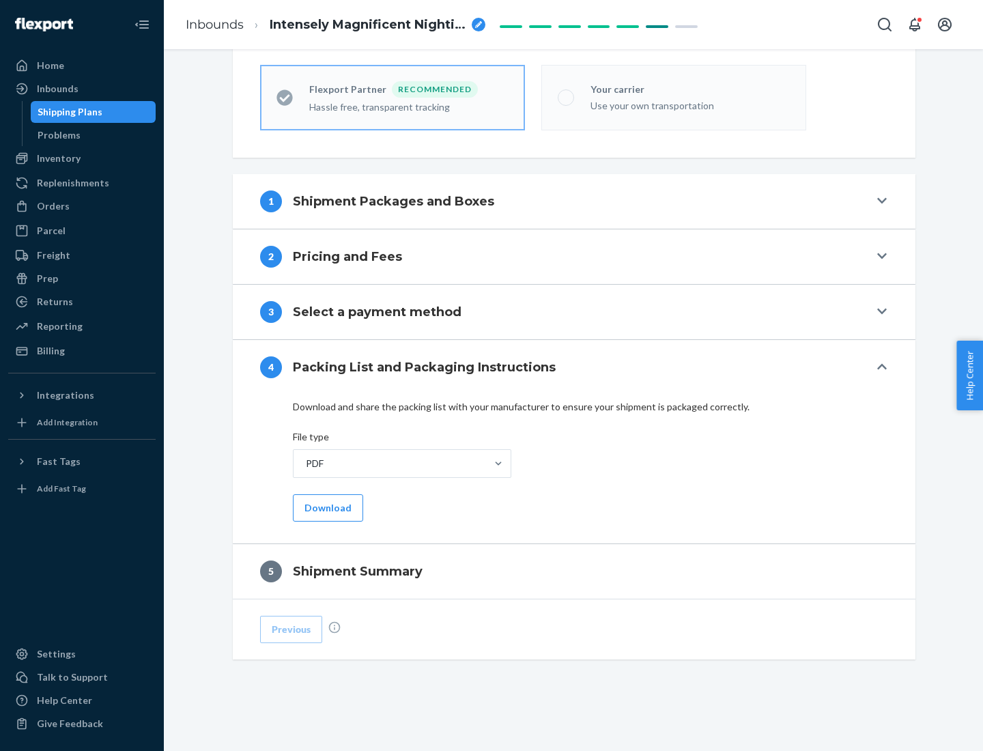
scroll to position [378, 0]
click at [326, 507] on button "Download" at bounding box center [328, 507] width 70 height 27
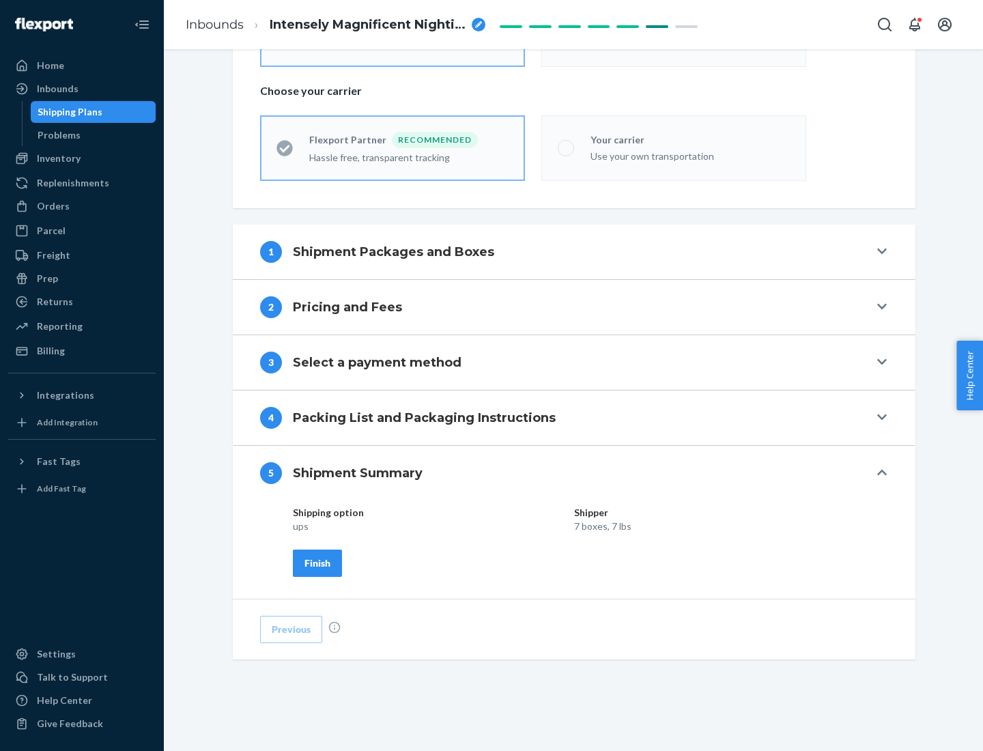
scroll to position [328, 0]
